Goal: Information Seeking & Learning: Learn about a topic

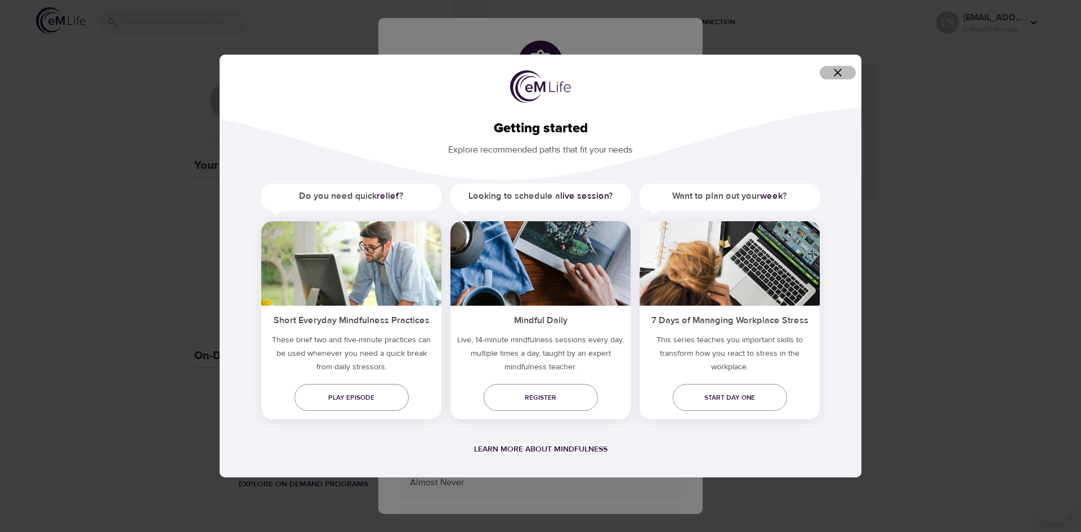
click at [834, 72] on icon "button" at bounding box center [838, 73] width 14 height 14
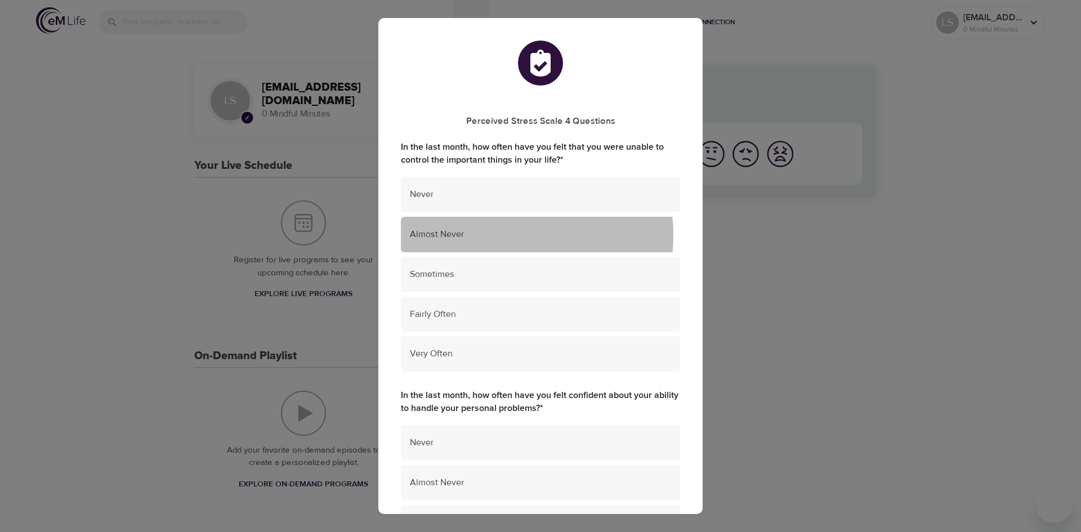
click at [484, 235] on span "Almost Never" at bounding box center [540, 234] width 261 height 13
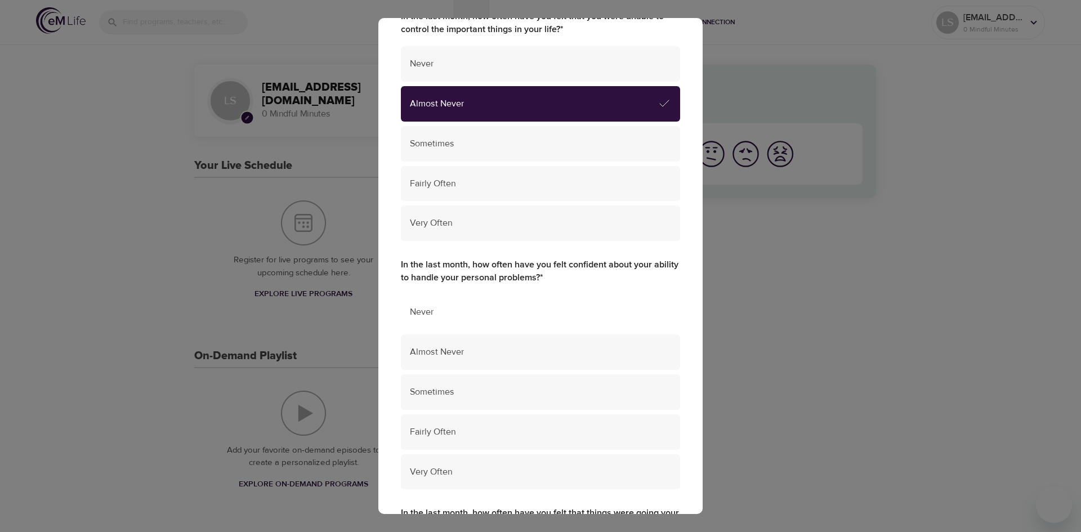
scroll to position [169, 0]
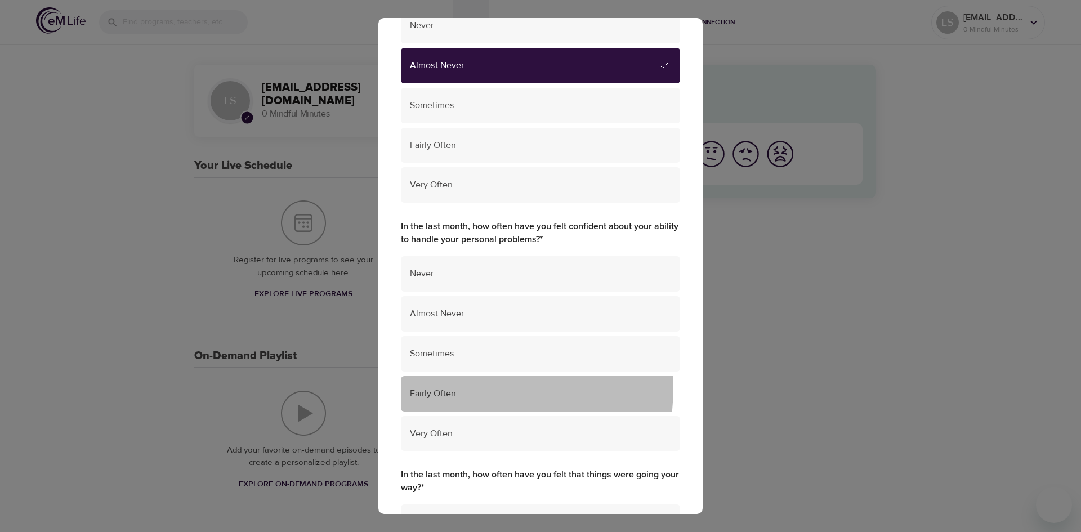
click at [448, 387] on span "Fairly Often" at bounding box center [540, 393] width 261 height 13
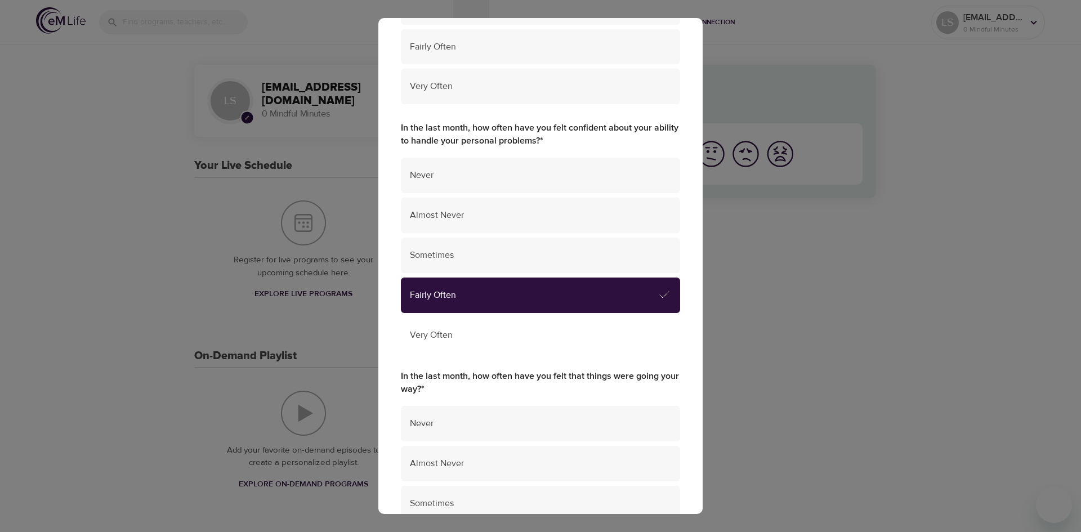
scroll to position [394, 0]
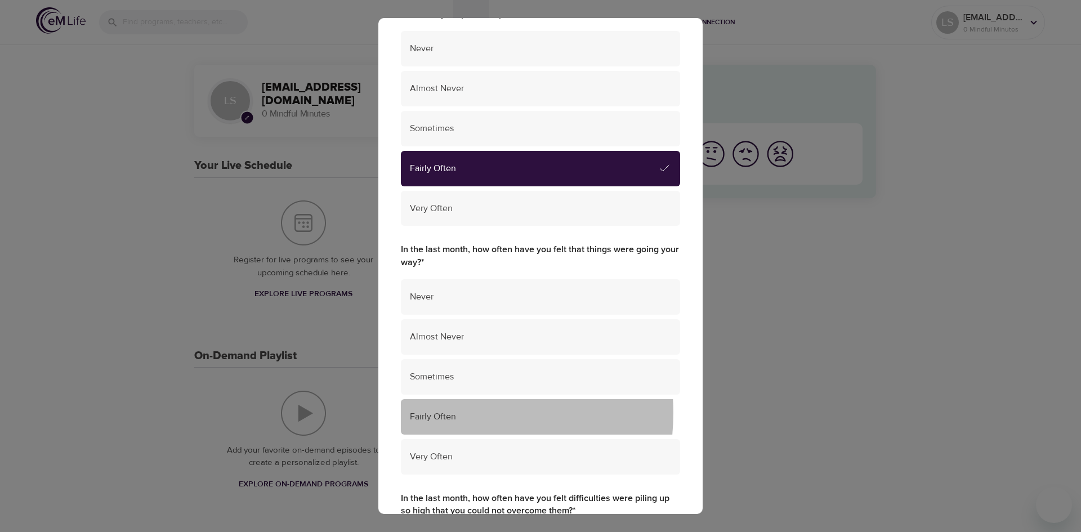
click at [439, 412] on span "Fairly Often" at bounding box center [540, 416] width 261 height 13
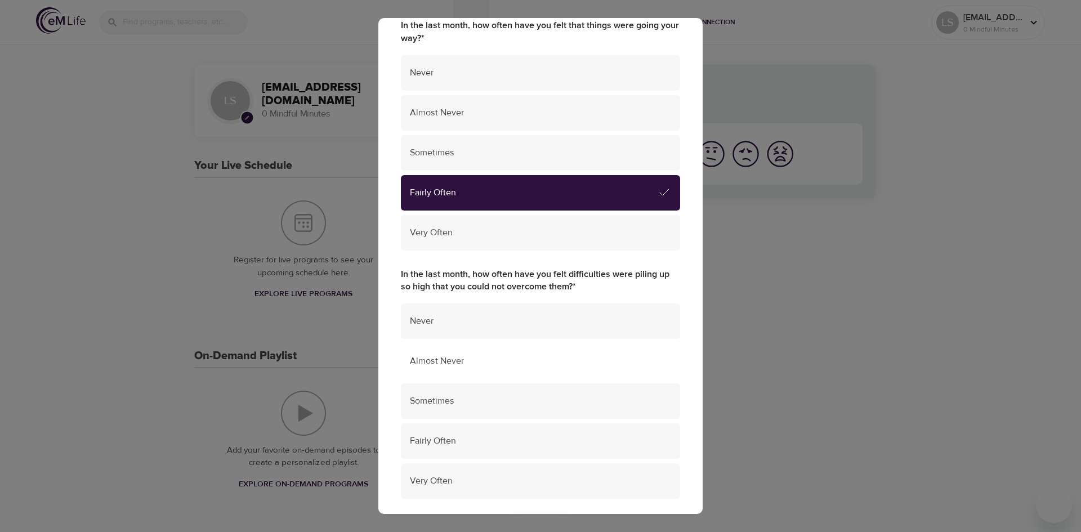
scroll to position [619, 0]
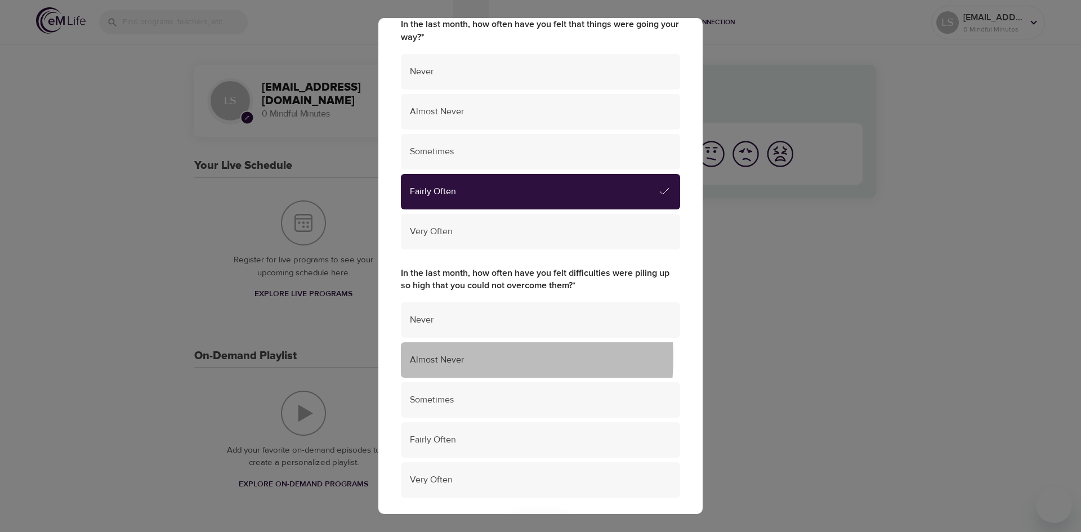
click at [440, 357] on span "Almost Never" at bounding box center [540, 360] width 261 height 13
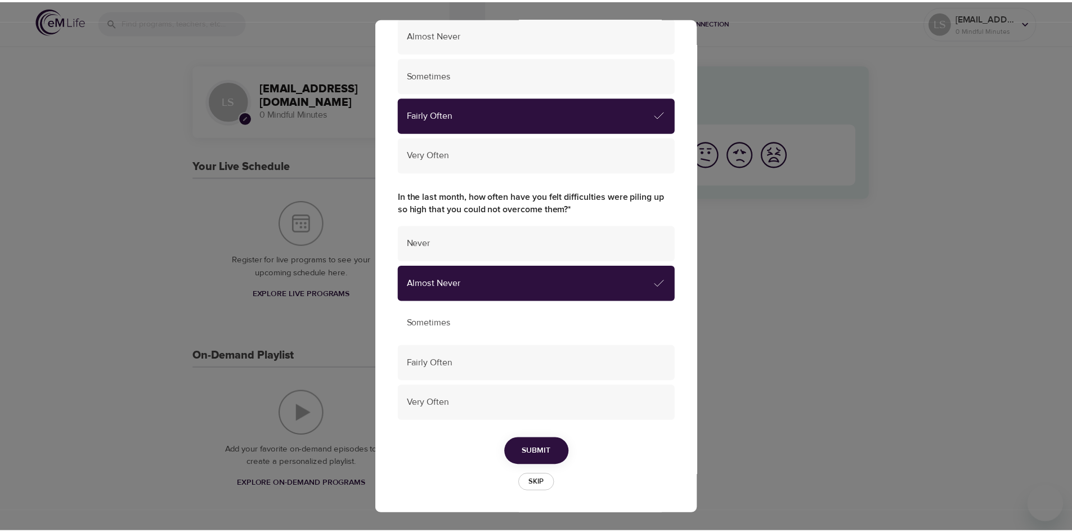
scroll to position [696, 0]
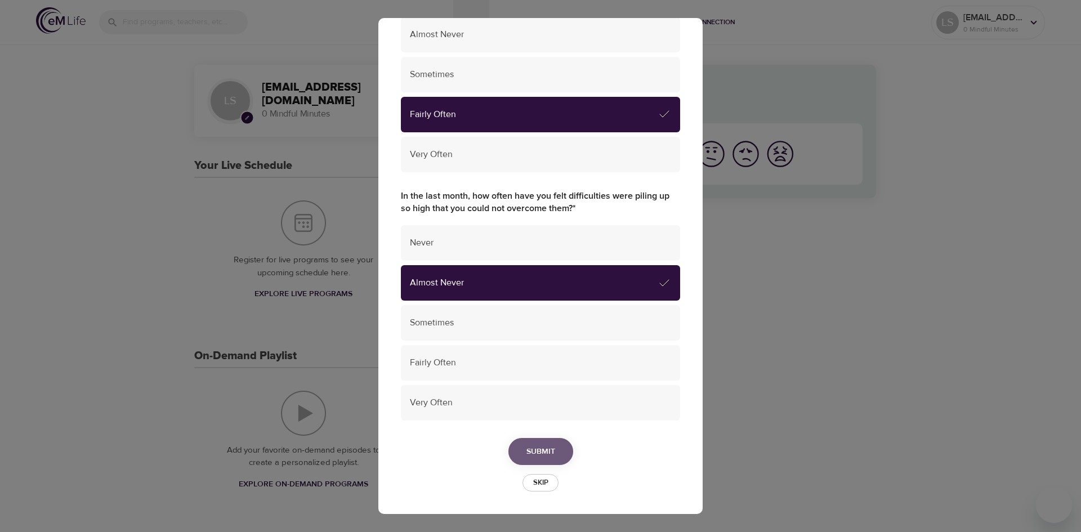
click at [537, 451] on span "Submit" at bounding box center [540, 452] width 29 height 14
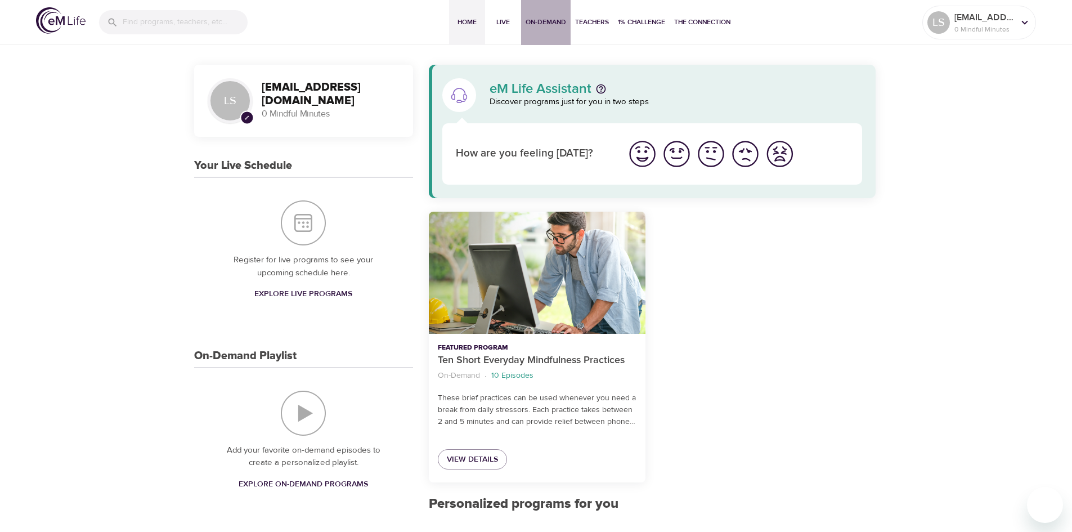
click at [546, 22] on span "On-Demand" at bounding box center [546, 22] width 41 height 12
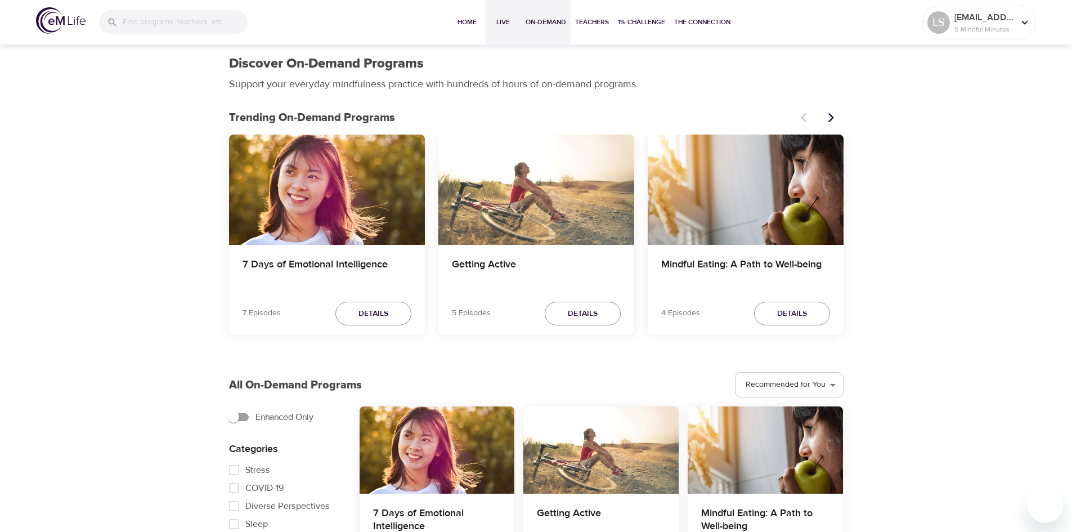
click at [499, 16] on span "Live" at bounding box center [503, 22] width 27 height 12
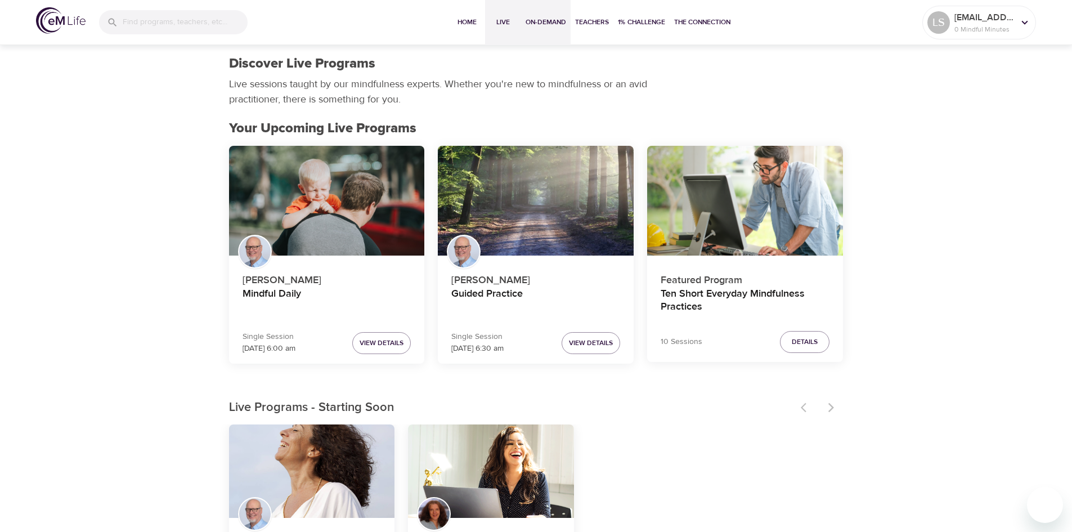
click at [546, 23] on span "On-Demand" at bounding box center [546, 22] width 41 height 12
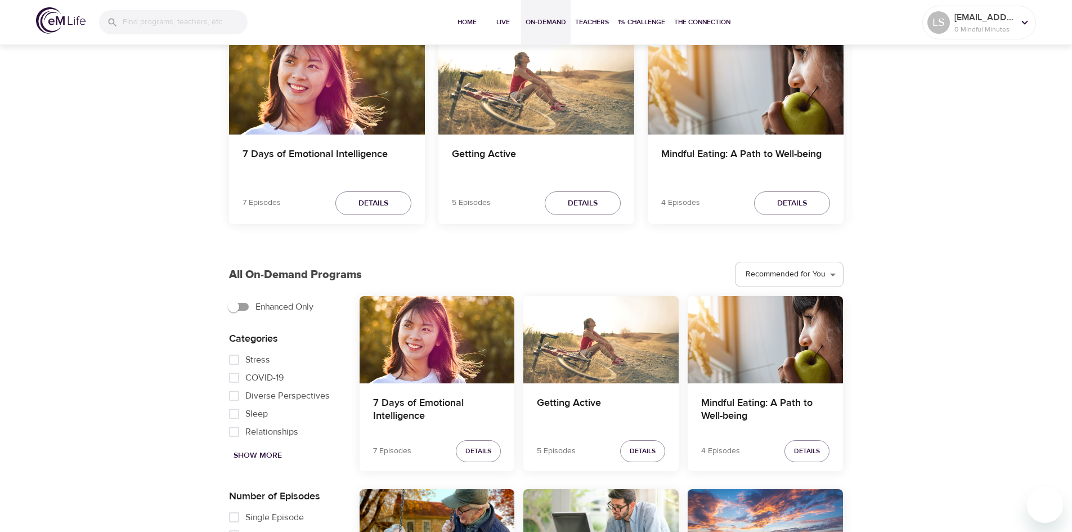
scroll to position [113, 0]
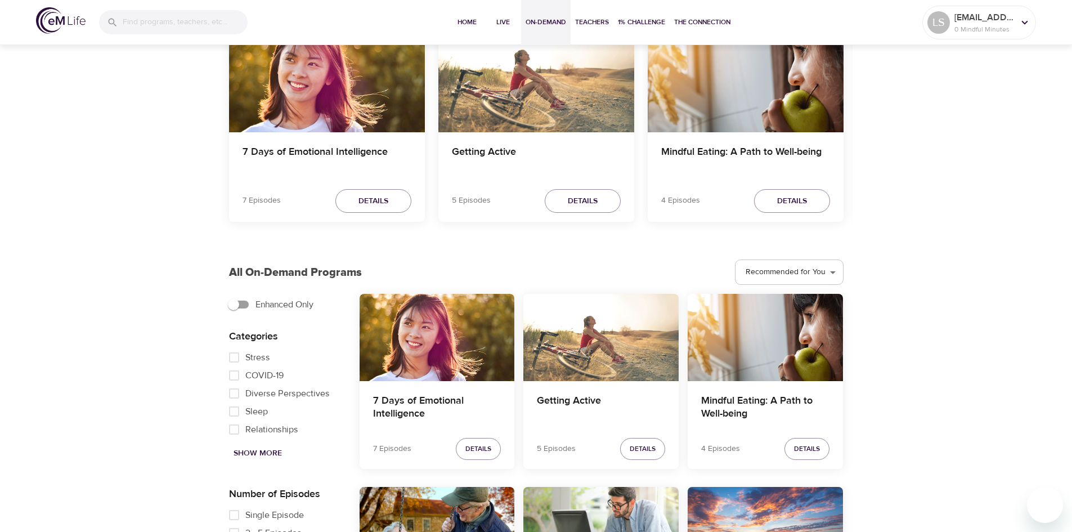
click at [272, 453] on span "Show More" at bounding box center [258, 453] width 48 height 14
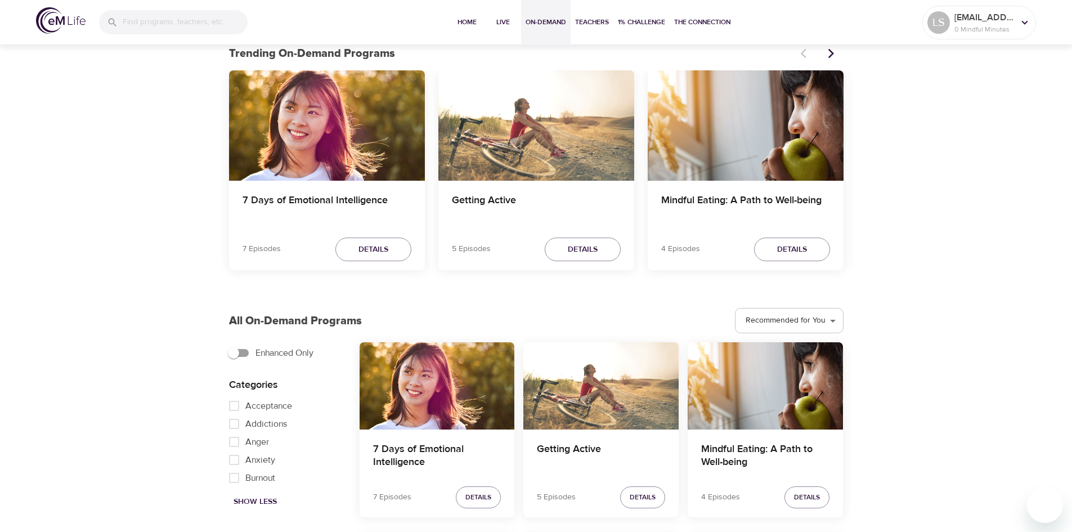
scroll to position [0, 0]
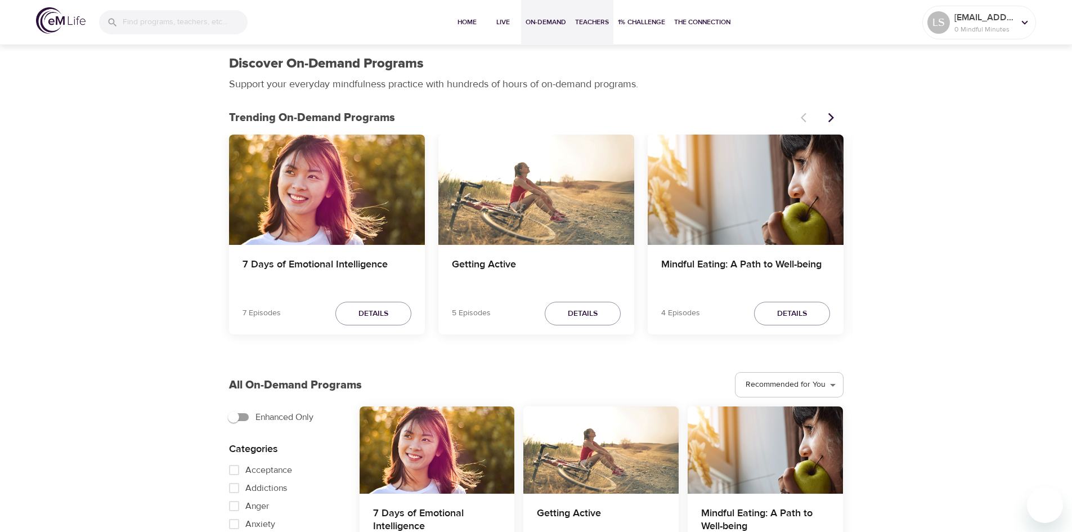
click at [598, 22] on span "Teachers" at bounding box center [592, 22] width 34 height 12
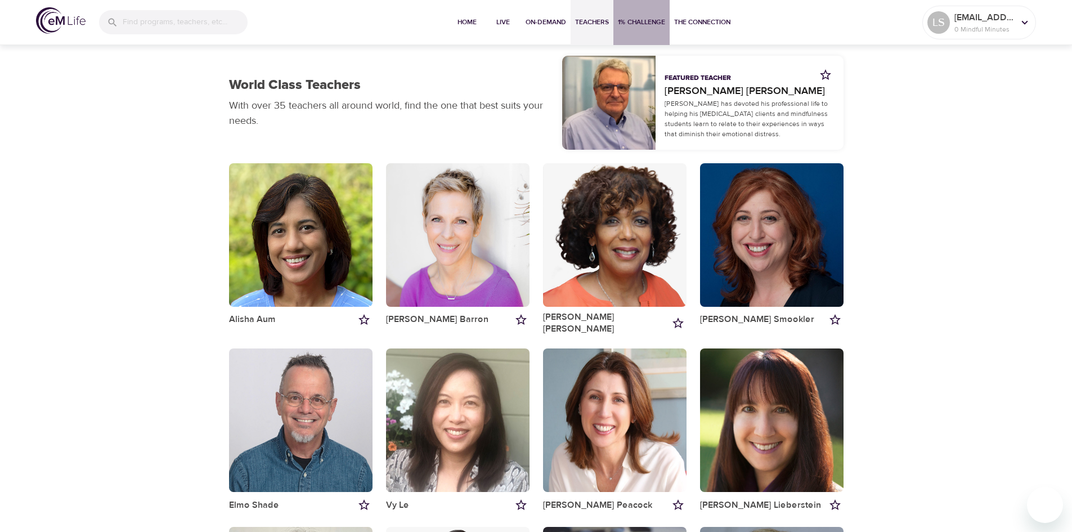
click at [645, 27] on span "1% Challenge" at bounding box center [641, 22] width 47 height 12
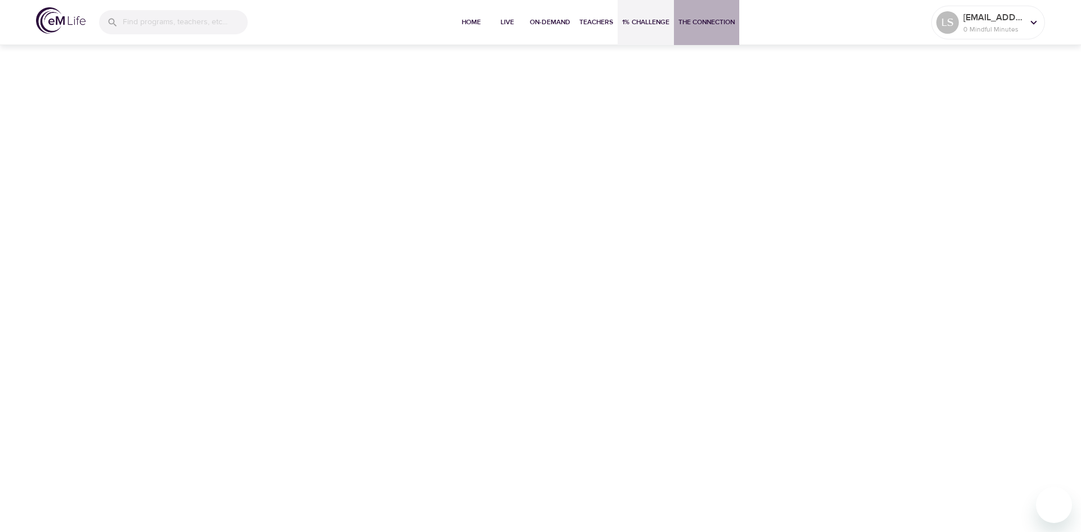
click at [719, 21] on span "The Connection" at bounding box center [706, 22] width 56 height 12
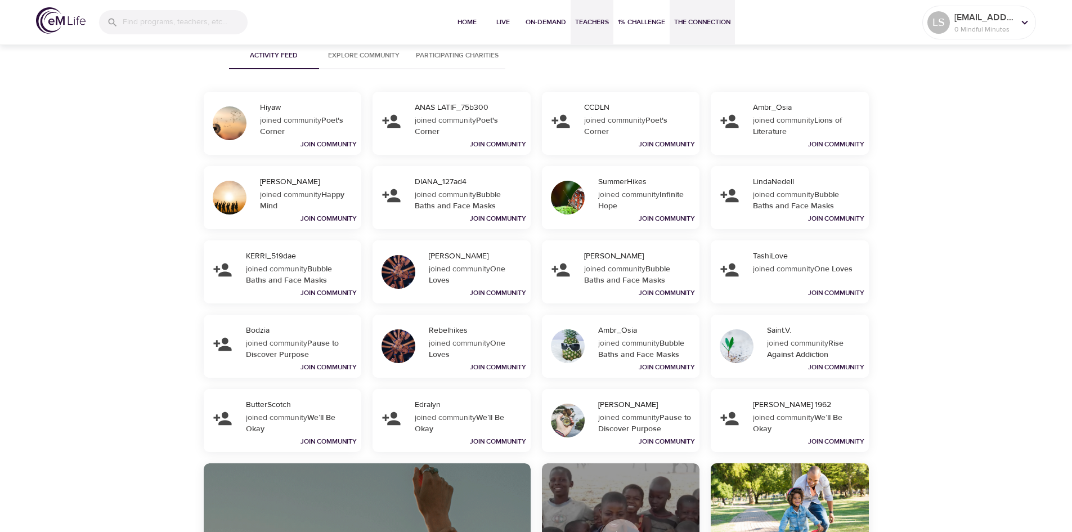
click at [585, 22] on span "Teachers" at bounding box center [592, 22] width 34 height 12
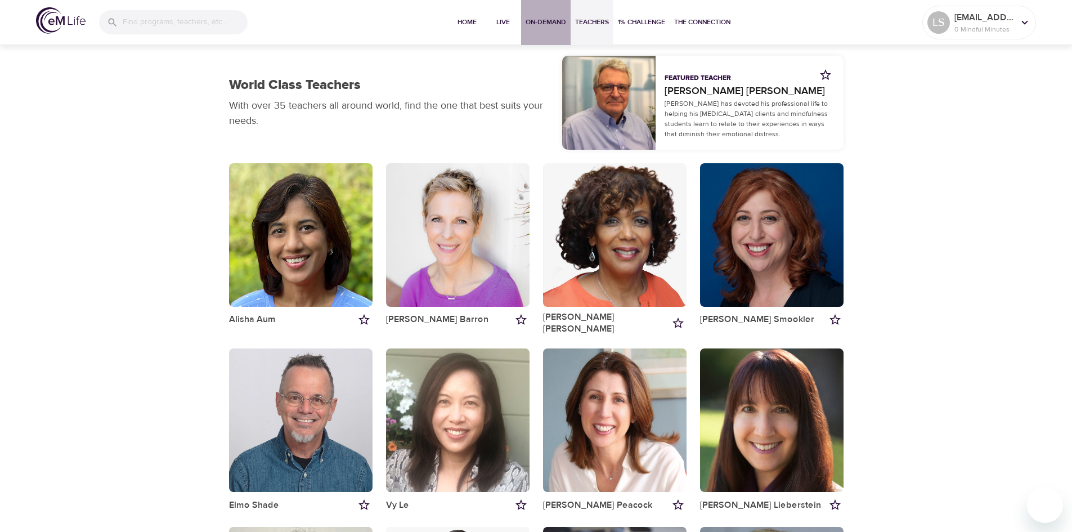
click at [541, 22] on span "On-Demand" at bounding box center [546, 22] width 41 height 12
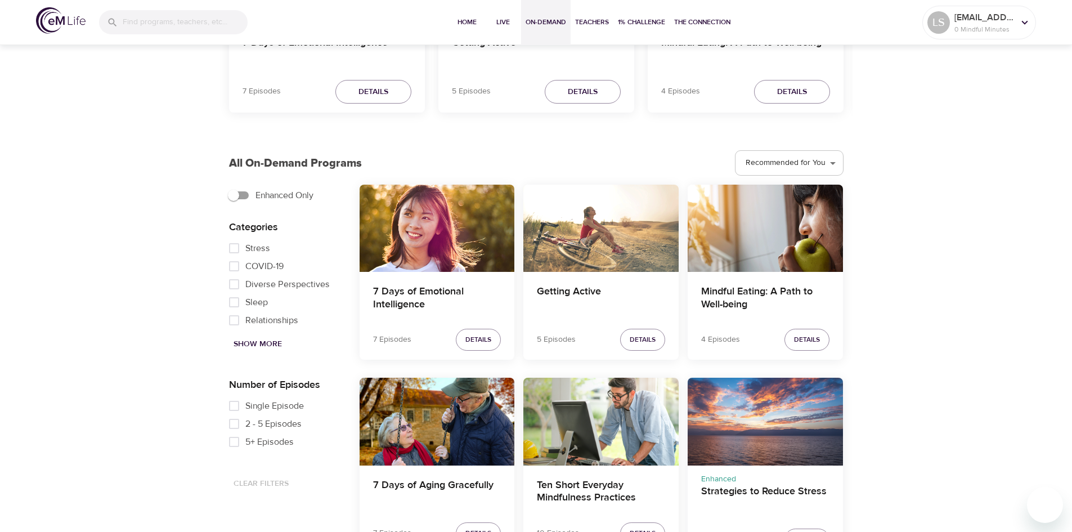
scroll to position [225, 0]
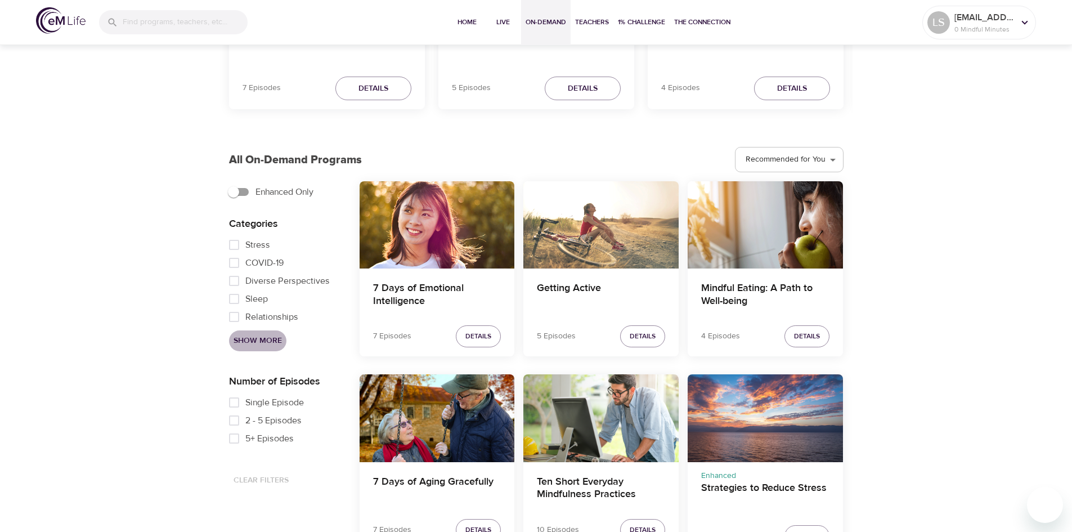
click at [273, 343] on span "Show More" at bounding box center [258, 341] width 48 height 14
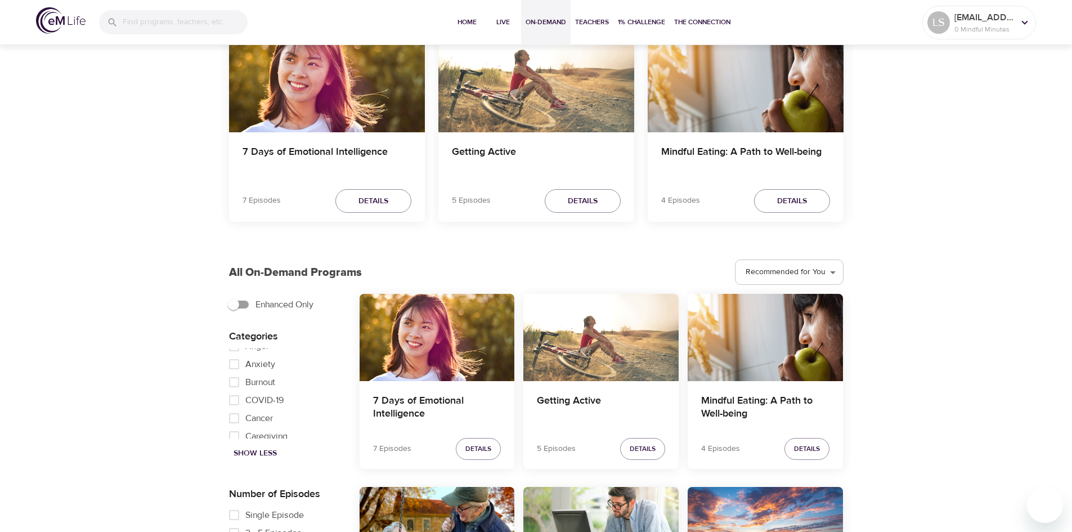
scroll to position [74, 0]
click at [235, 394] on input "Cancer" at bounding box center [234, 392] width 23 height 18
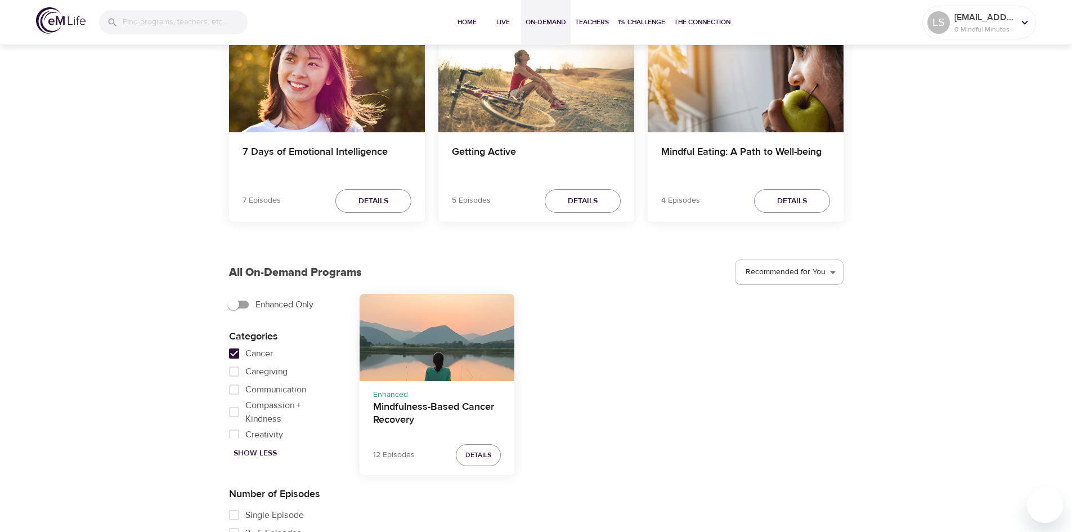
scroll to position [113, 0]
click at [236, 355] on input "Cancer" at bounding box center [234, 353] width 23 height 18
checkbox input "false"
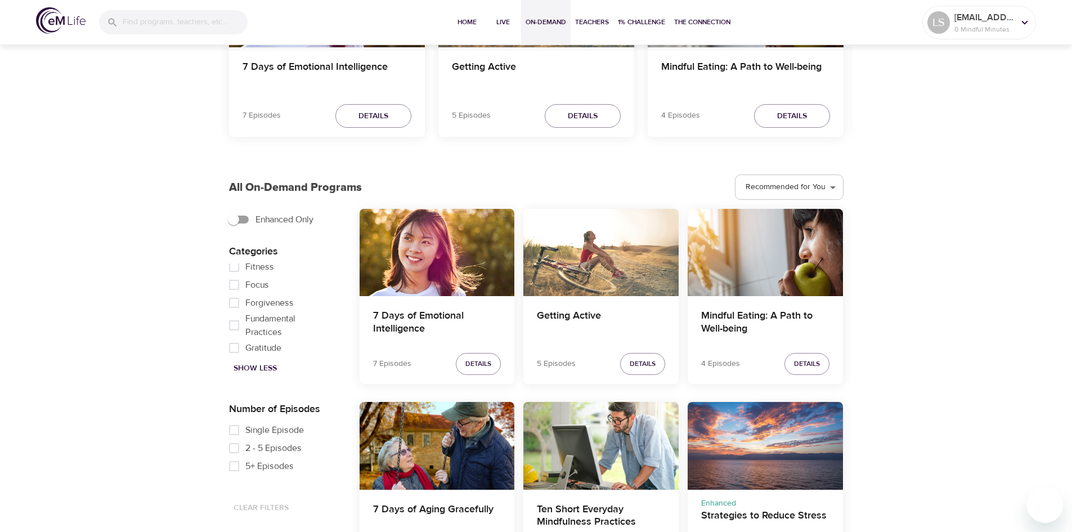
scroll to position [262, 0]
click at [234, 296] on input "Financial Health" at bounding box center [234, 289] width 23 height 18
checkbox input "true"
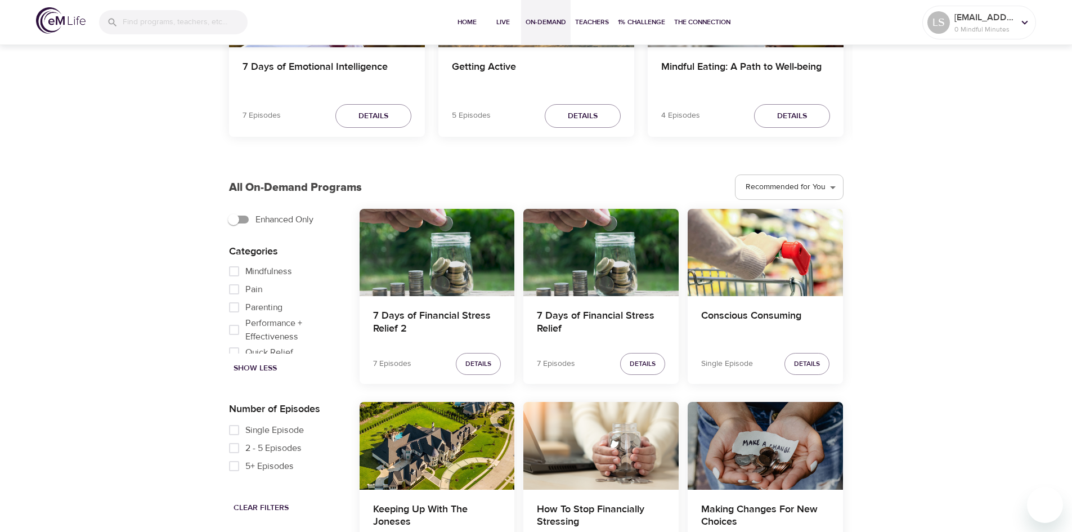
scroll to position [544, 0]
click at [266, 285] on span "Performance + Effectiveness" at bounding box center [288, 273] width 87 height 27
click at [245, 283] on input "Performance + Effectiveness" at bounding box center [234, 274] width 23 height 18
checkbox input "true"
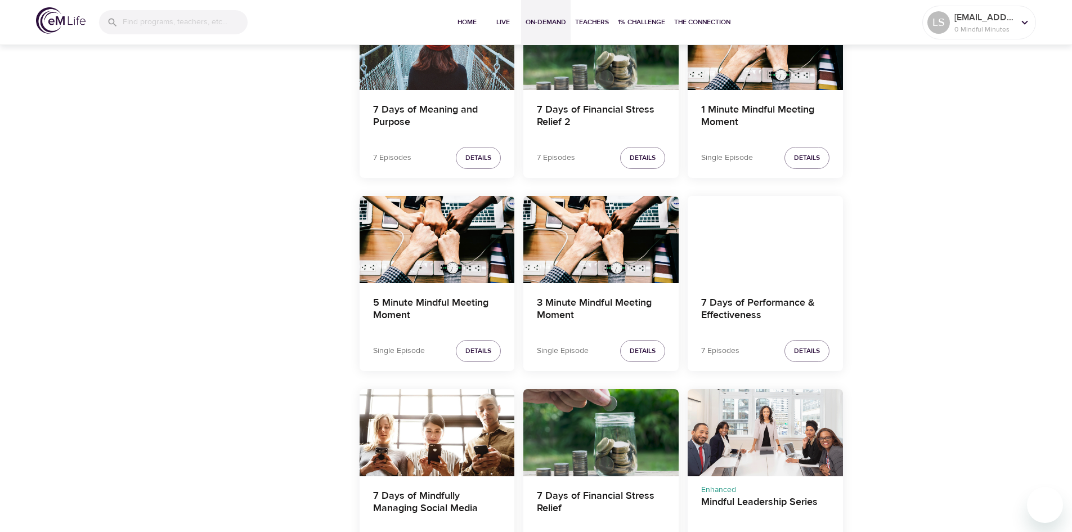
scroll to position [817, 0]
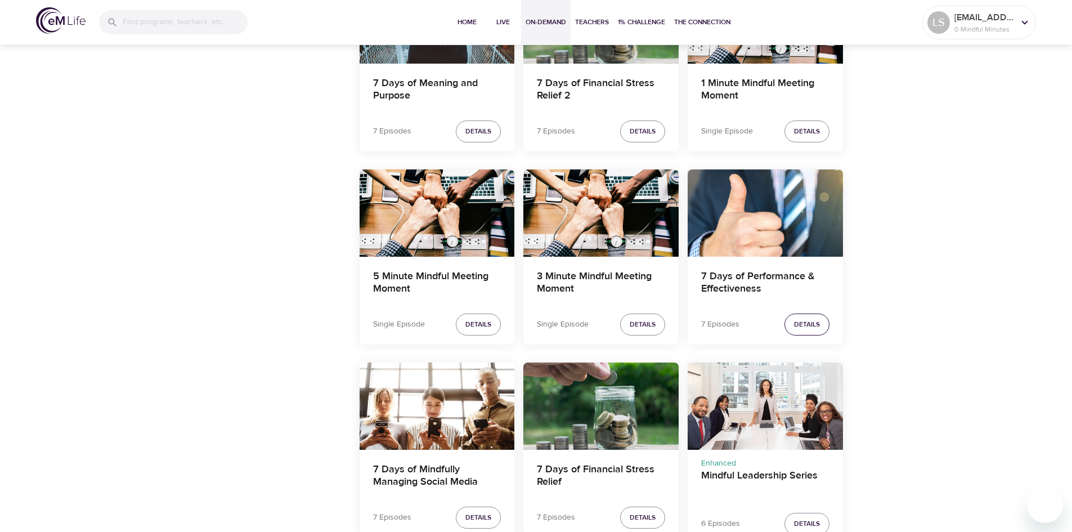
click at [806, 321] on span "Details" at bounding box center [807, 325] width 26 height 12
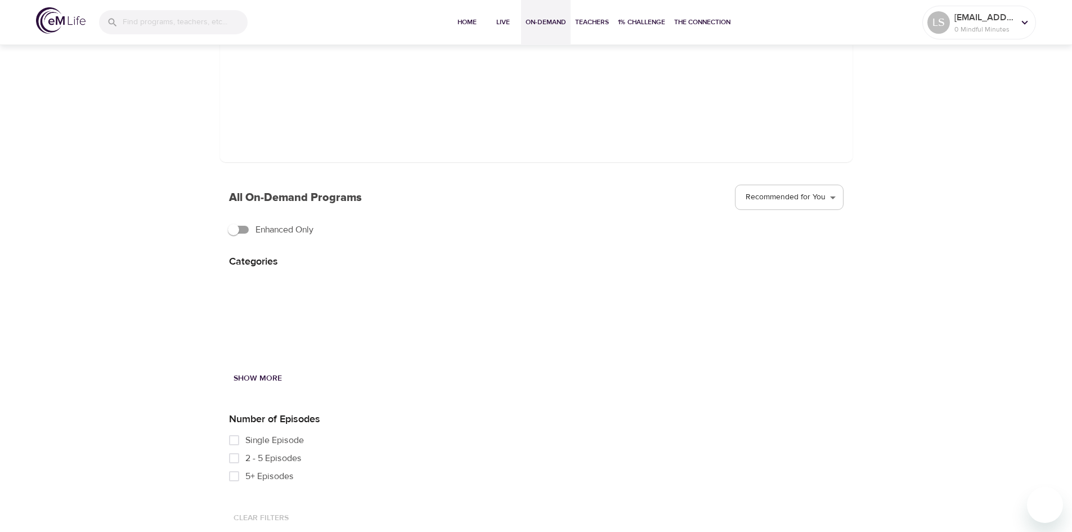
scroll to position [135, 0]
